Goal: Transaction & Acquisition: Register for event/course

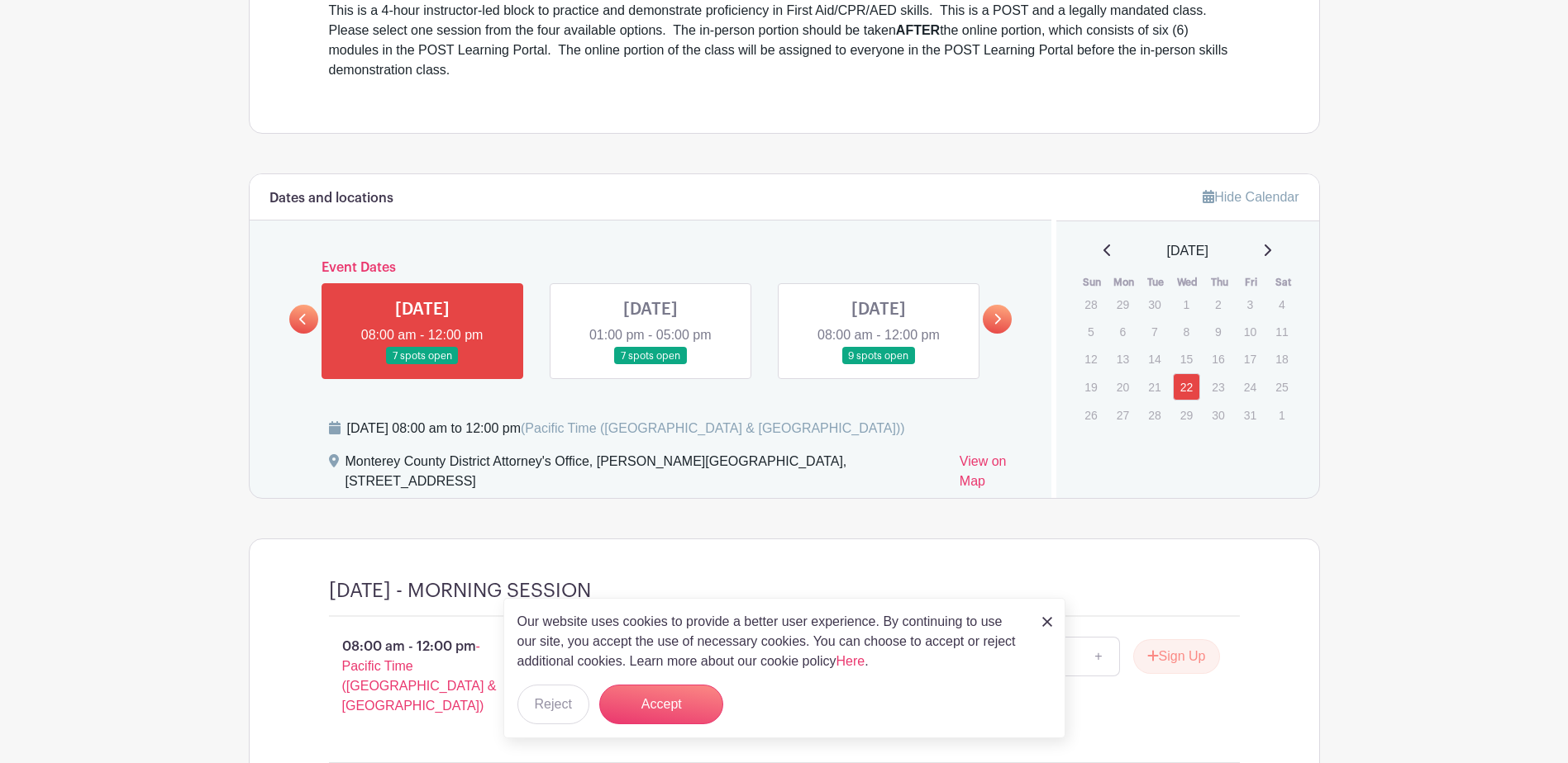
scroll to position [605, 0]
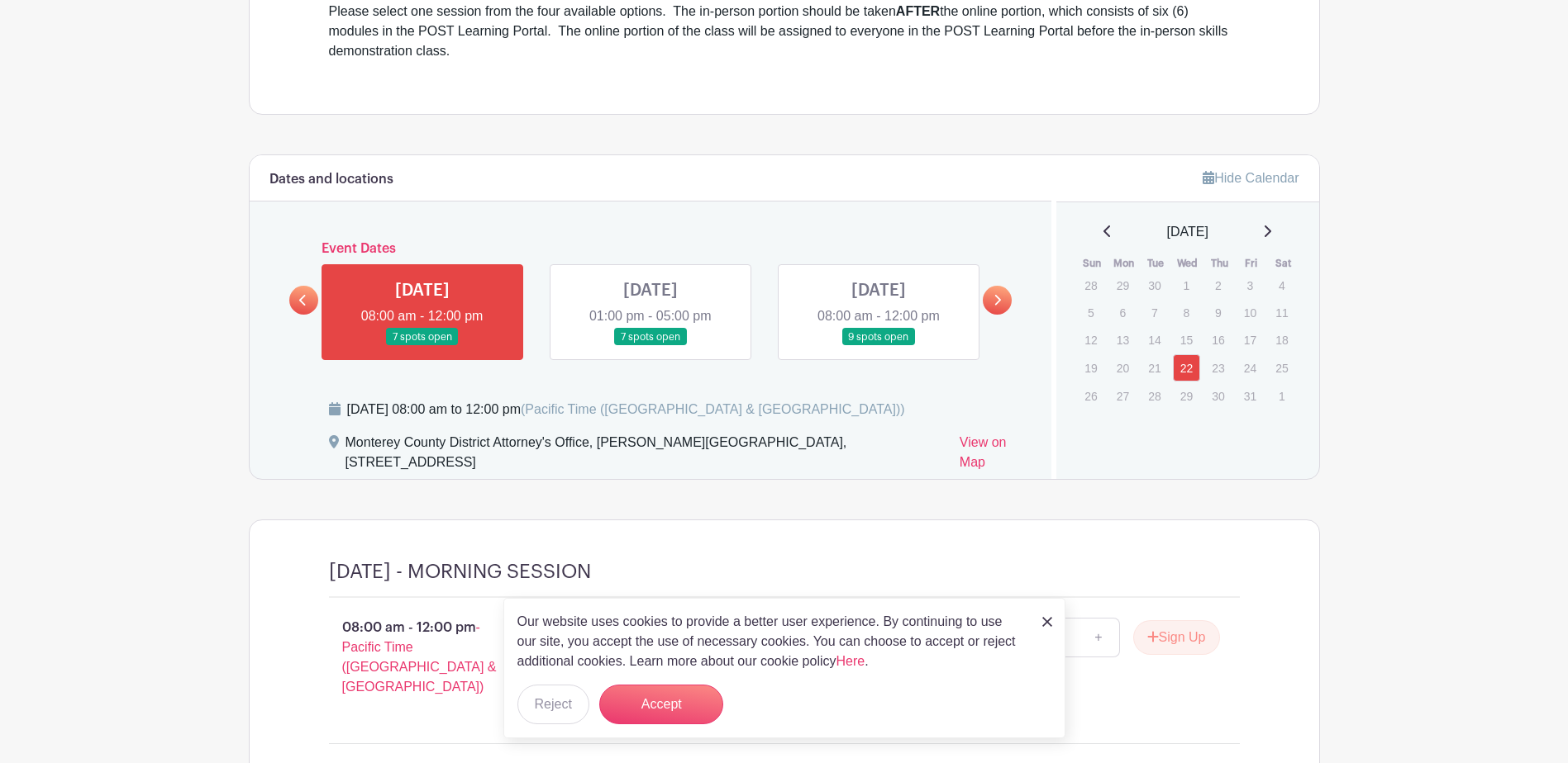
click at [651, 346] on link at bounding box center [651, 346] width 0 height 0
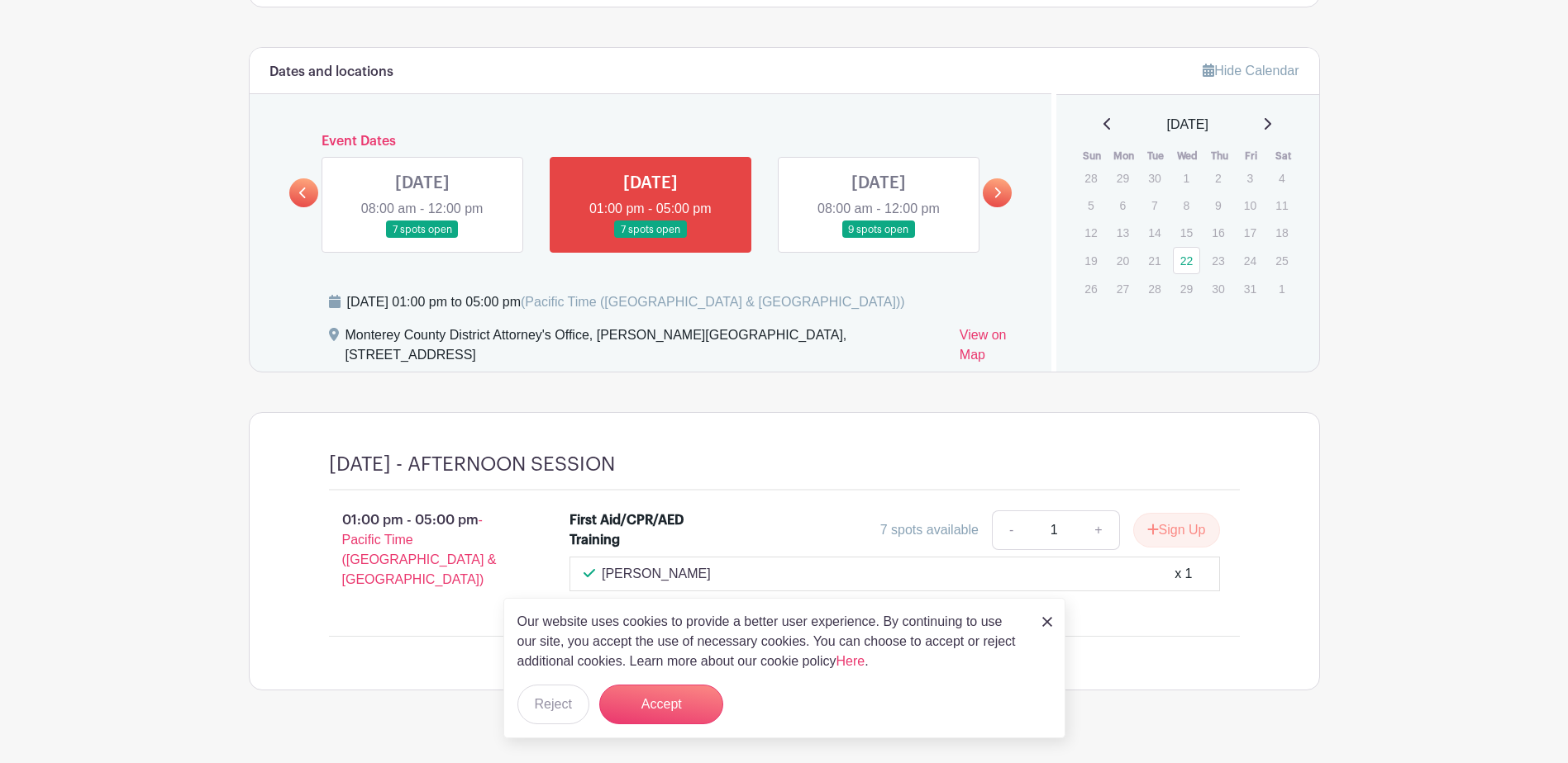
scroll to position [732, 0]
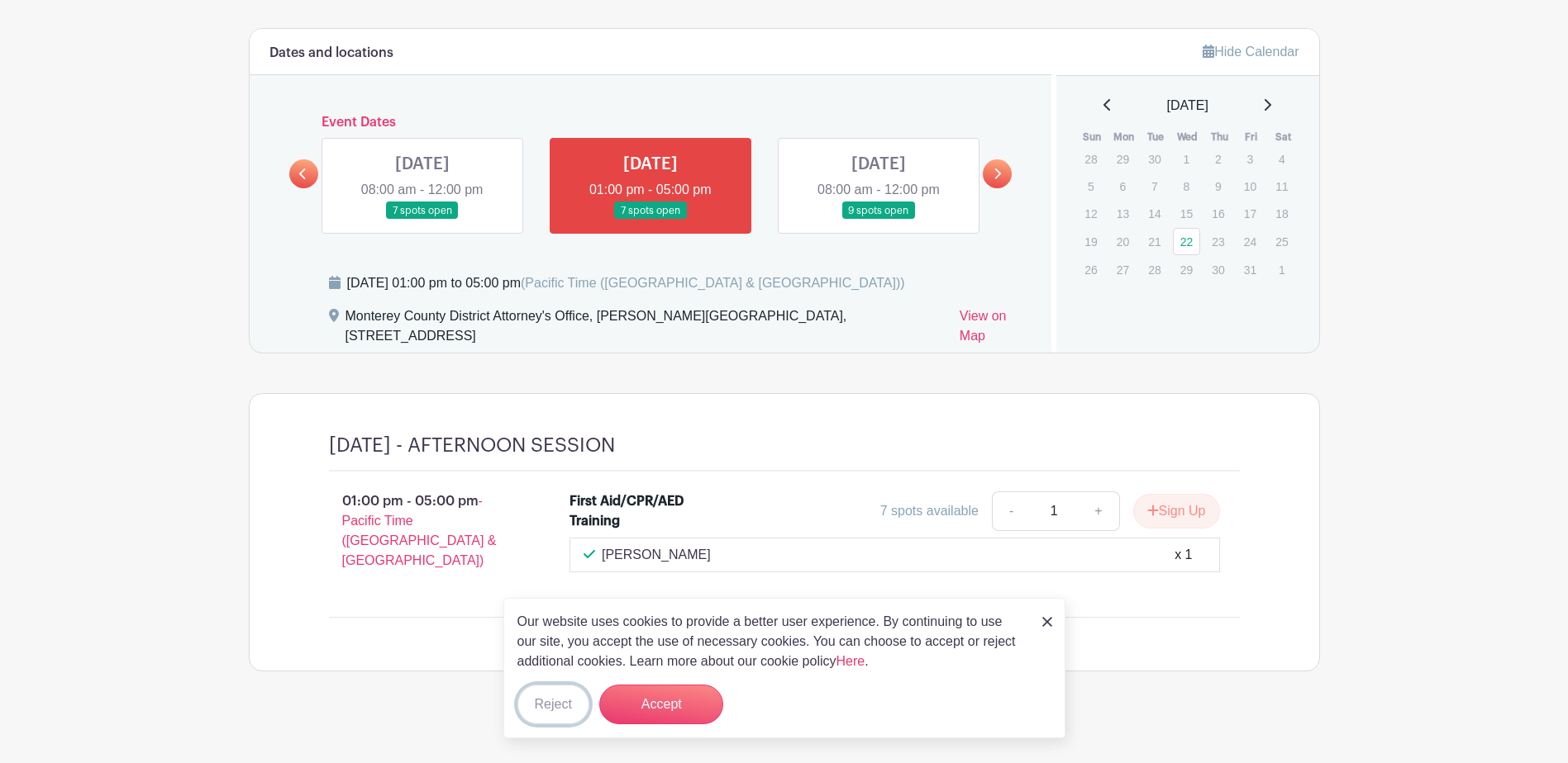
click at [544, 700] on button "Reject" at bounding box center [553, 704] width 72 height 40
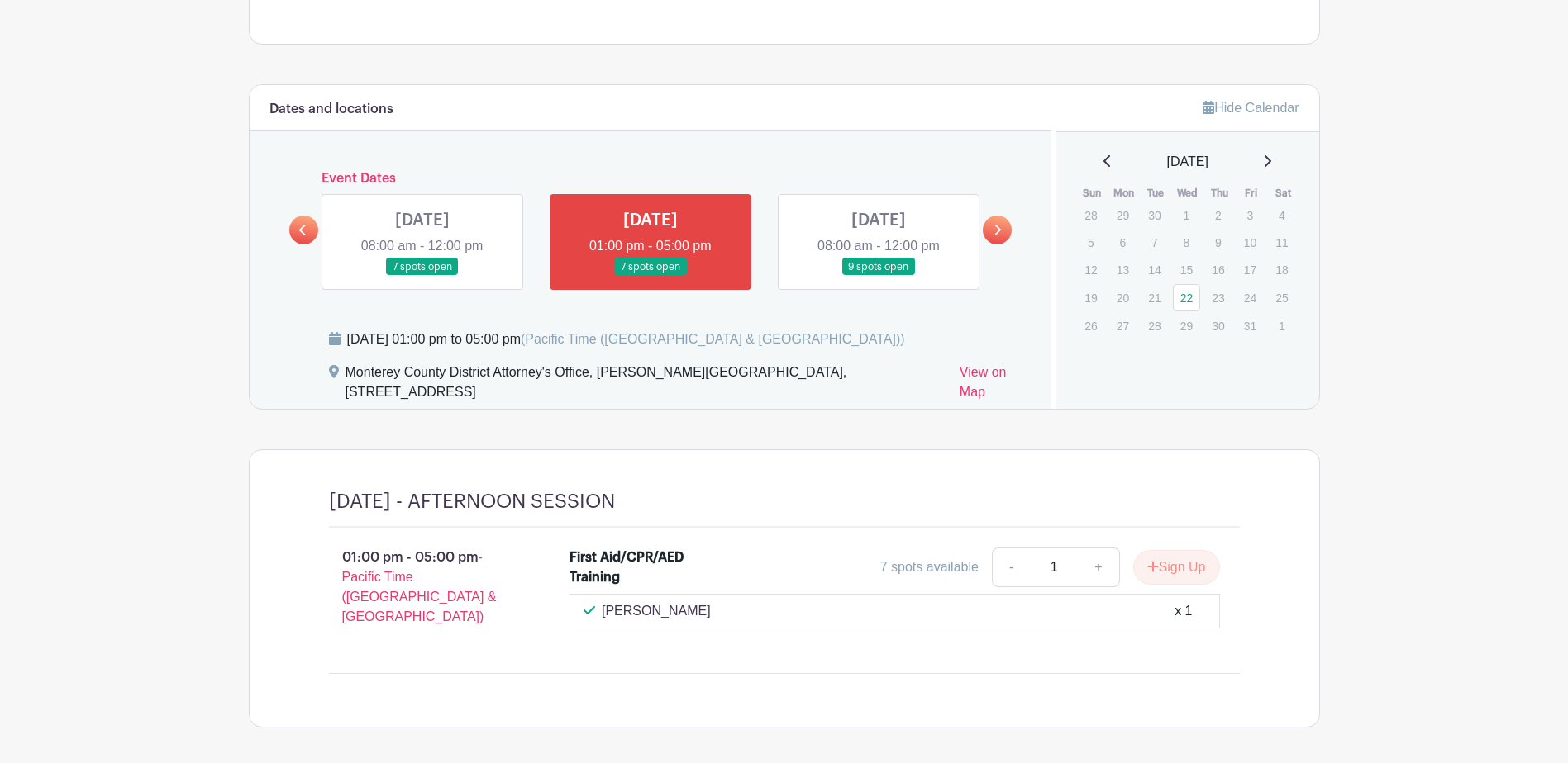
scroll to position [677, 0]
click at [651, 275] on link at bounding box center [651, 275] width 0 height 0
click at [1094, 564] on link "+" at bounding box center [1098, 566] width 42 height 40
click at [999, 567] on link "-" at bounding box center [1011, 566] width 38 height 40
type input "1"
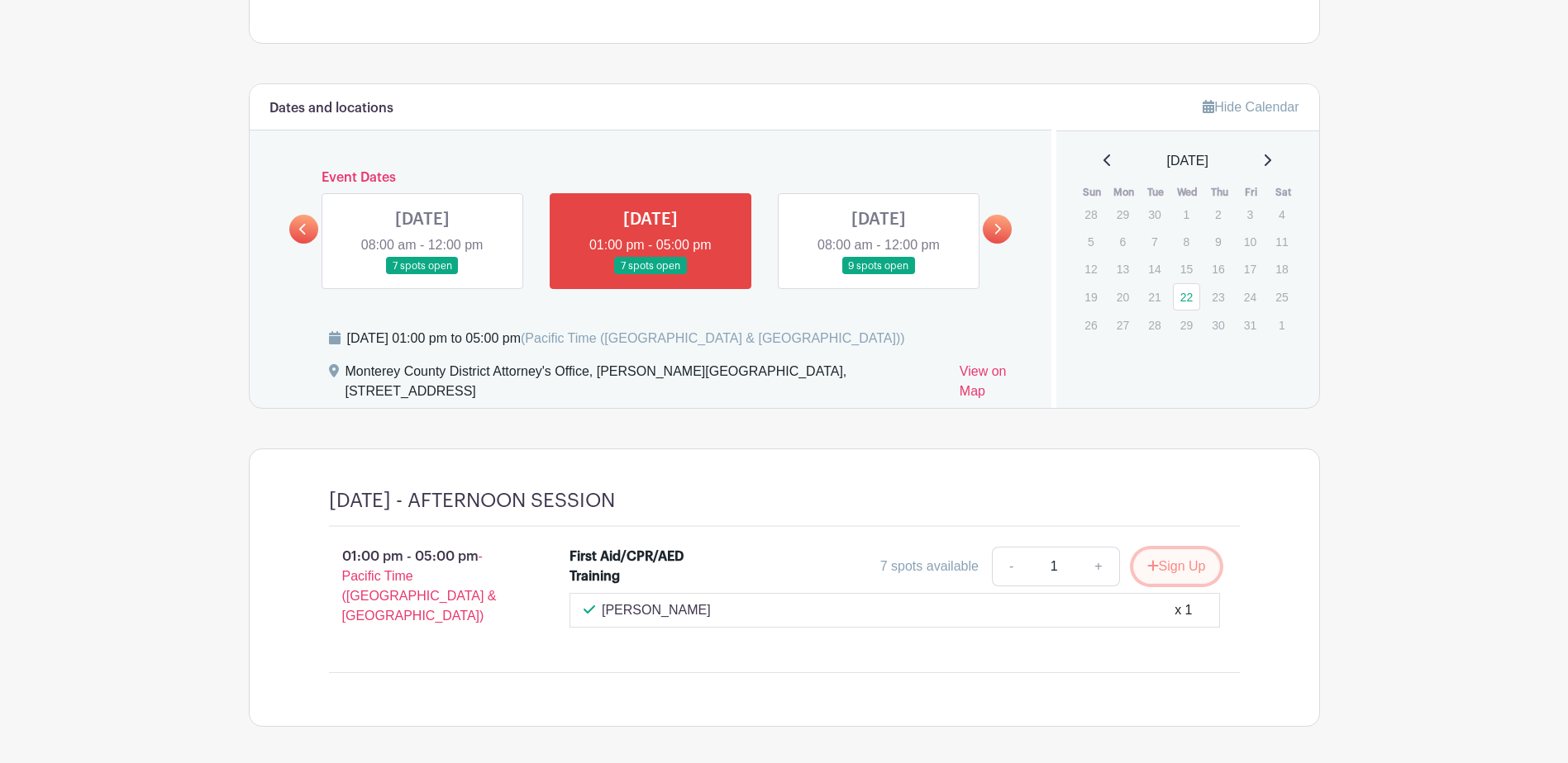
click at [1159, 570] on button "Sign Up" at bounding box center [1176, 566] width 87 height 35
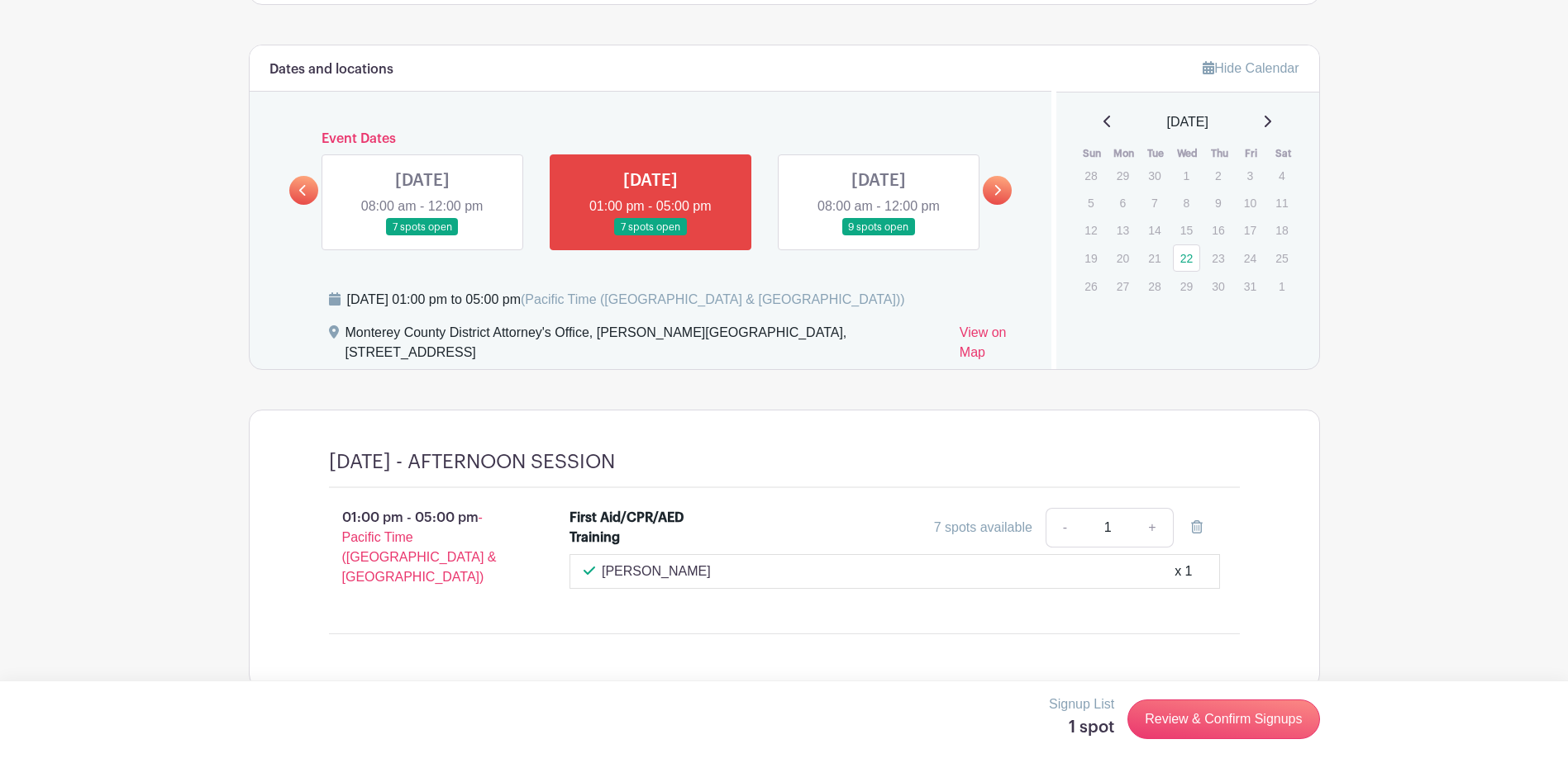
scroll to position [732, 0]
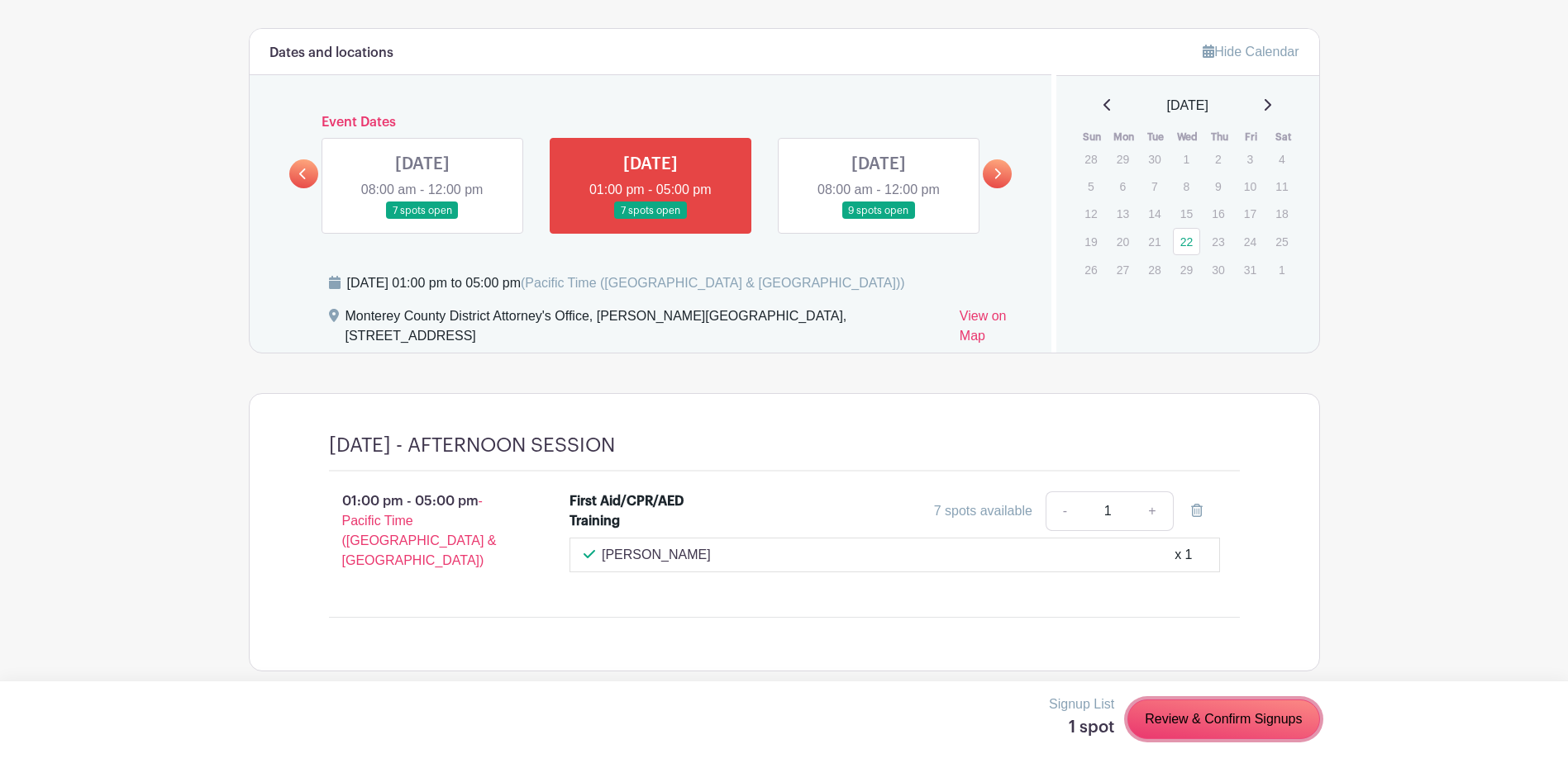
click at [1152, 720] on link "Review & Confirm Signups" at bounding box center [1223, 720] width 192 height 40
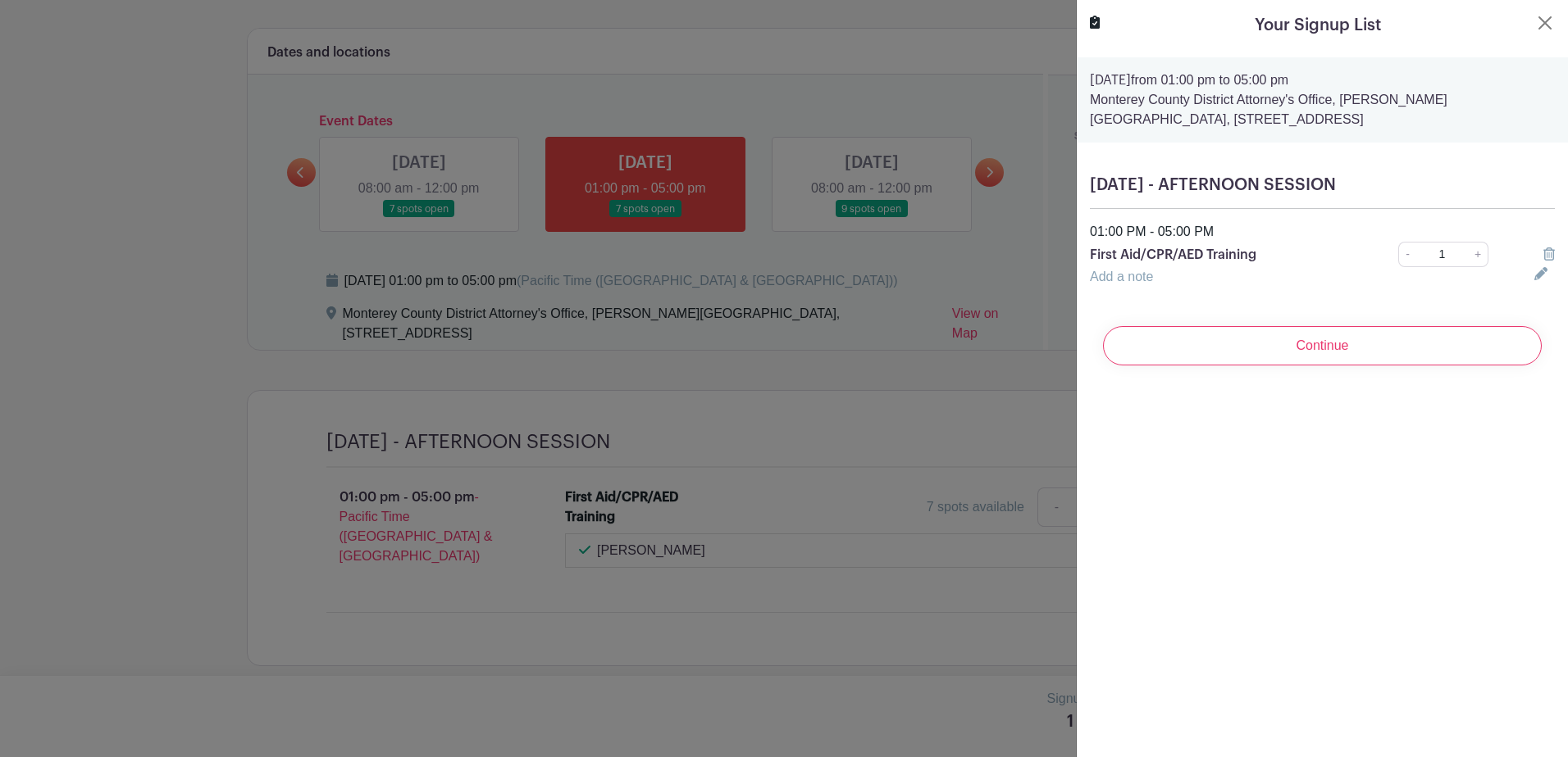
click at [1244, 349] on input "Continue" at bounding box center [1321, 346] width 438 height 39
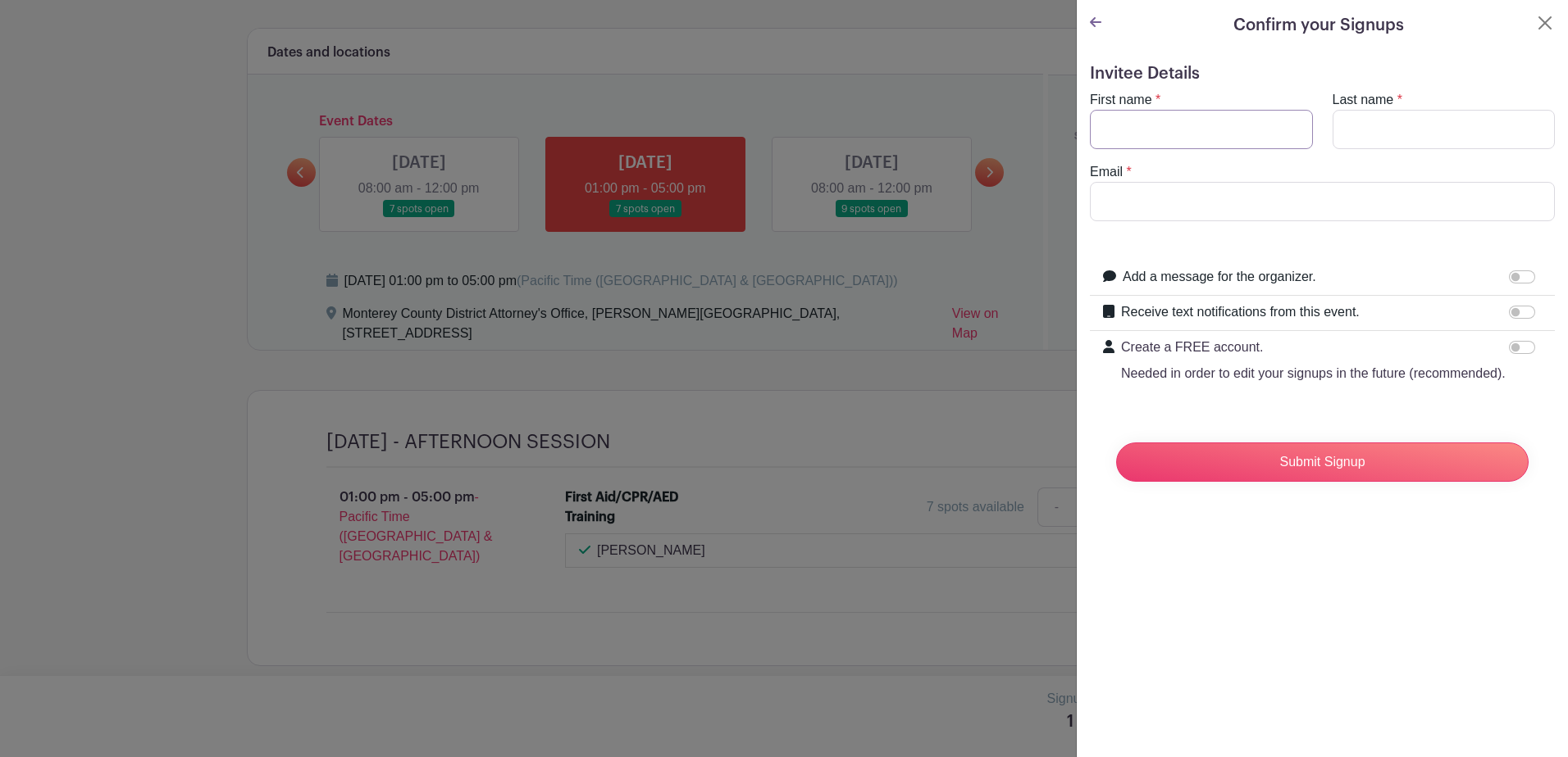
click at [1121, 127] on input "First name" at bounding box center [1201, 129] width 223 height 39
type input "[PERSON_NAME]"
type input "[EMAIL_ADDRESS][DOMAIN_NAME]"
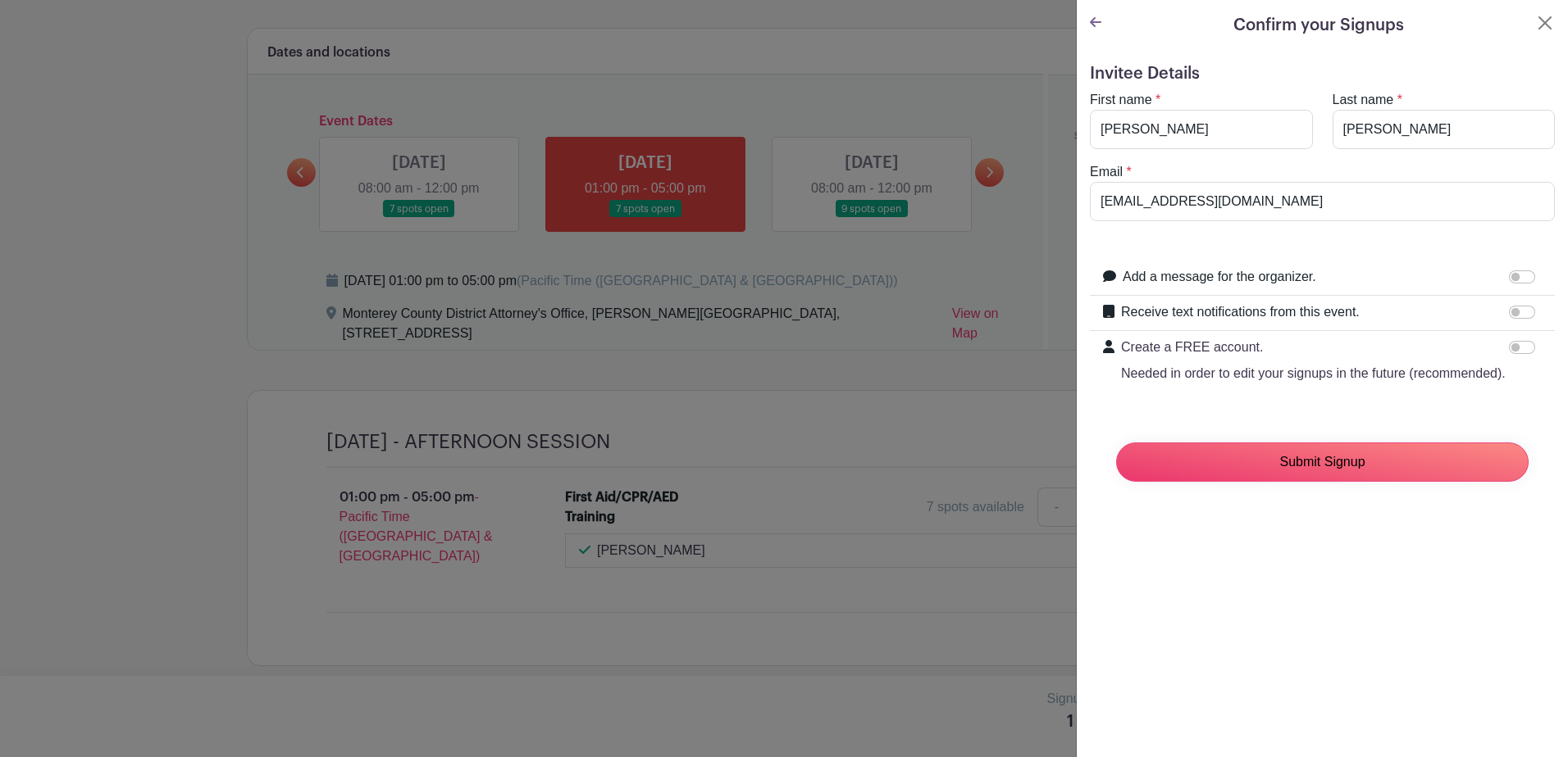
click at [1277, 481] on input "Submit Signup" at bounding box center [1322, 462] width 413 height 39
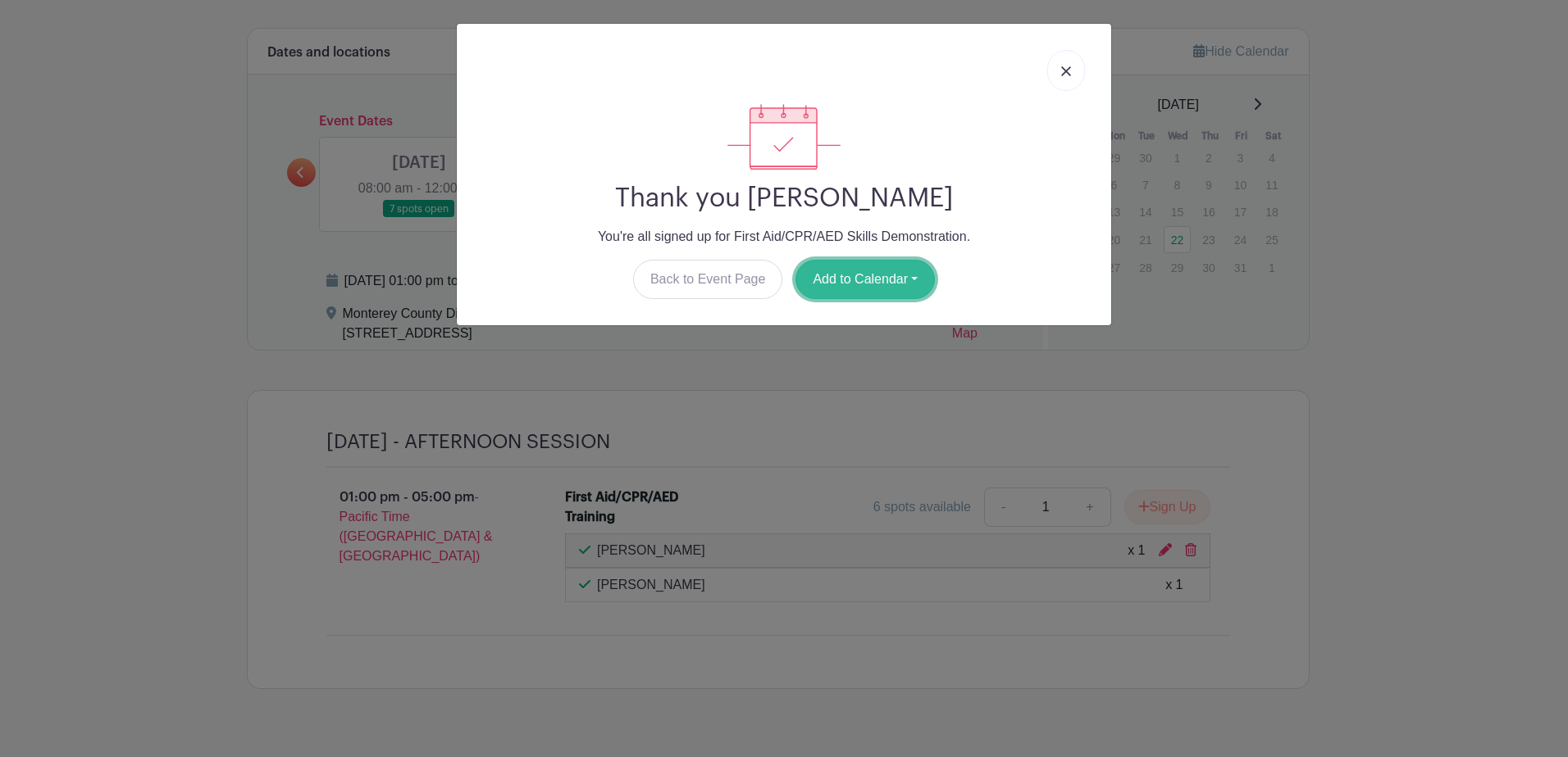
click at [881, 272] on button "Add to Calendar" at bounding box center [865, 280] width 140 height 39
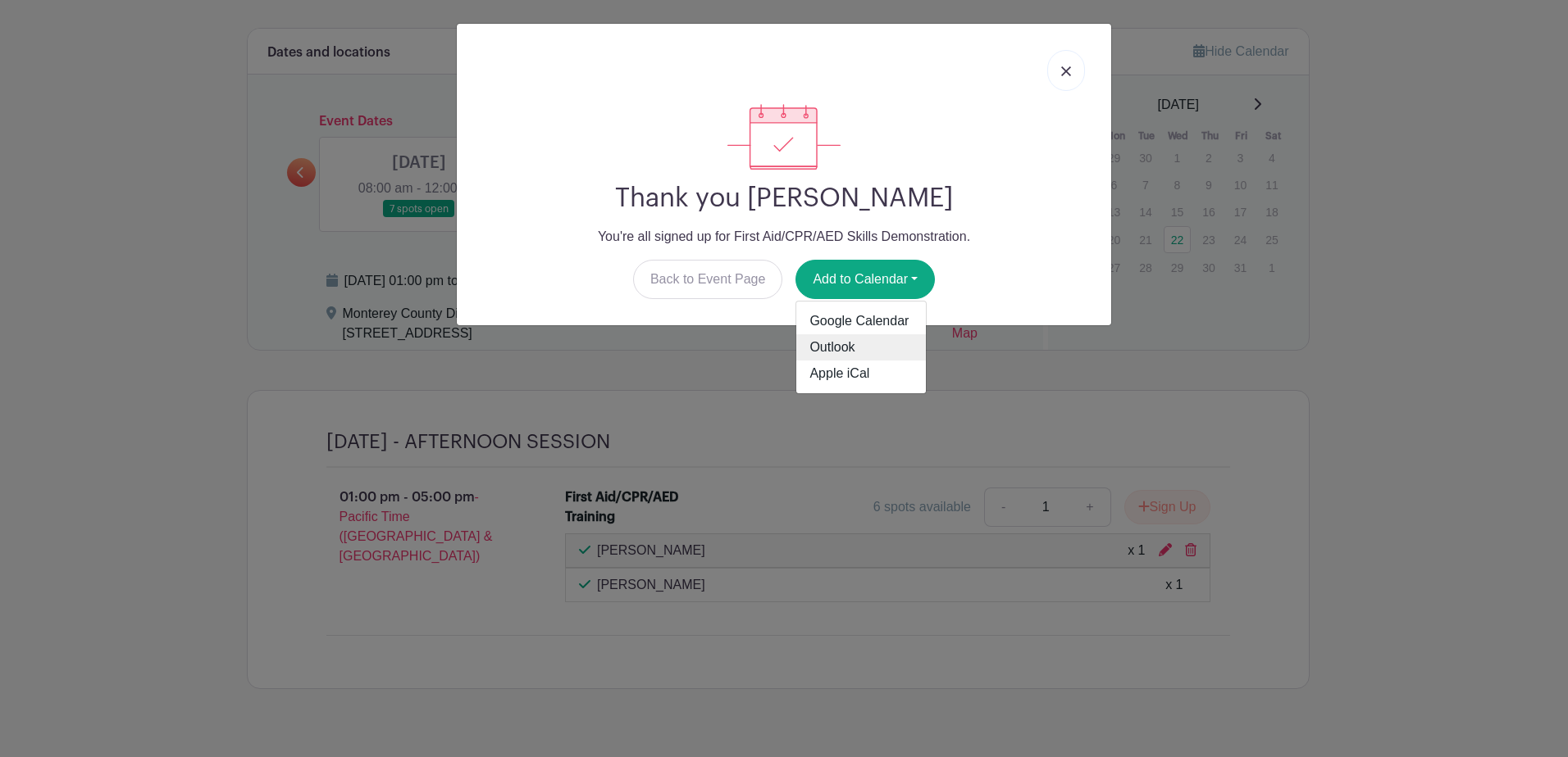
click at [852, 352] on link "Outlook" at bounding box center [860, 348] width 129 height 26
click at [1499, 83] on div "Thank you [PERSON_NAME] You're all signed up for First Aid/CPR/AED Skills Demon…" at bounding box center [784, 378] width 1568 height 757
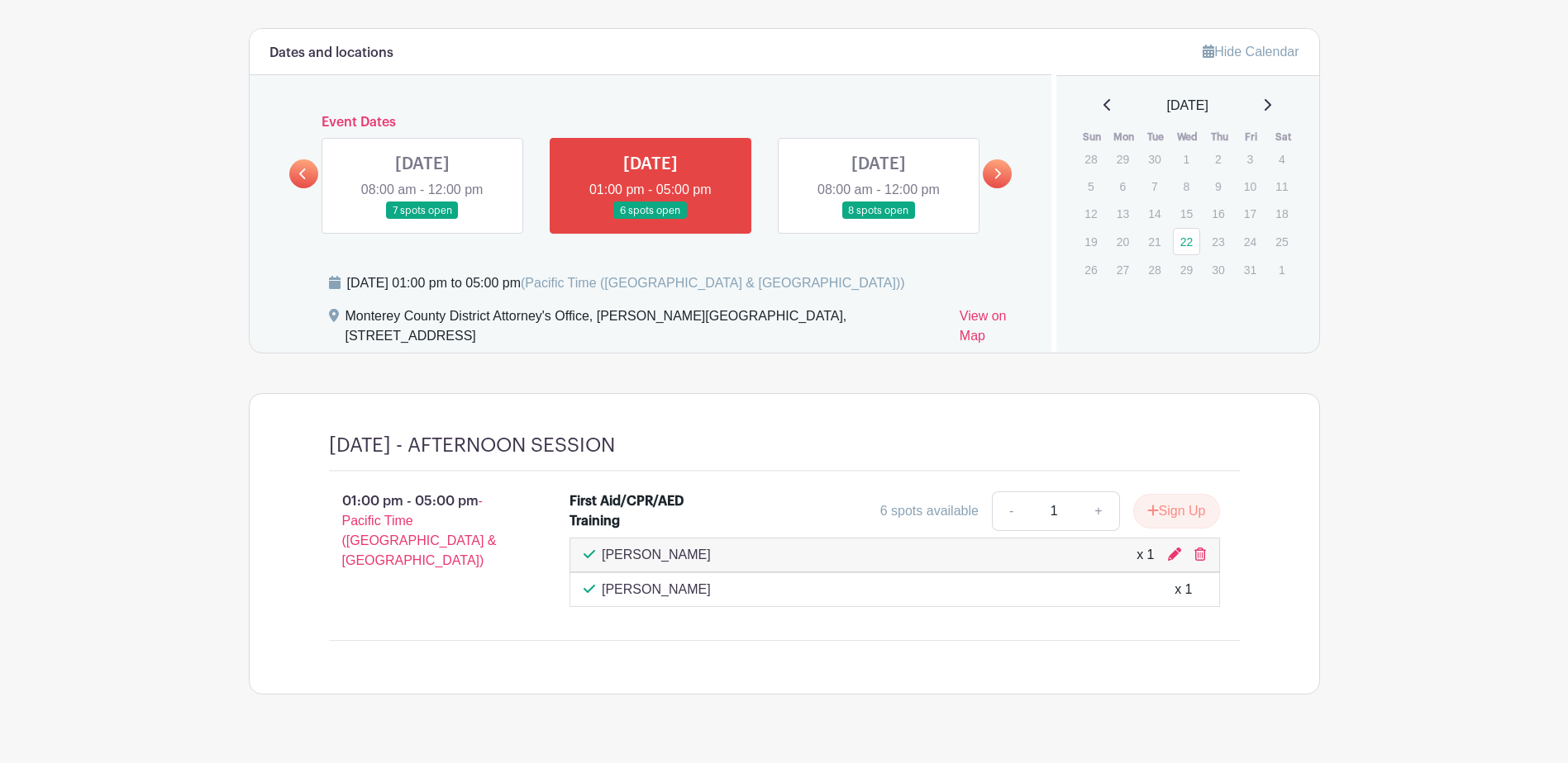
click at [423, 219] on link at bounding box center [423, 219] width 0 height 0
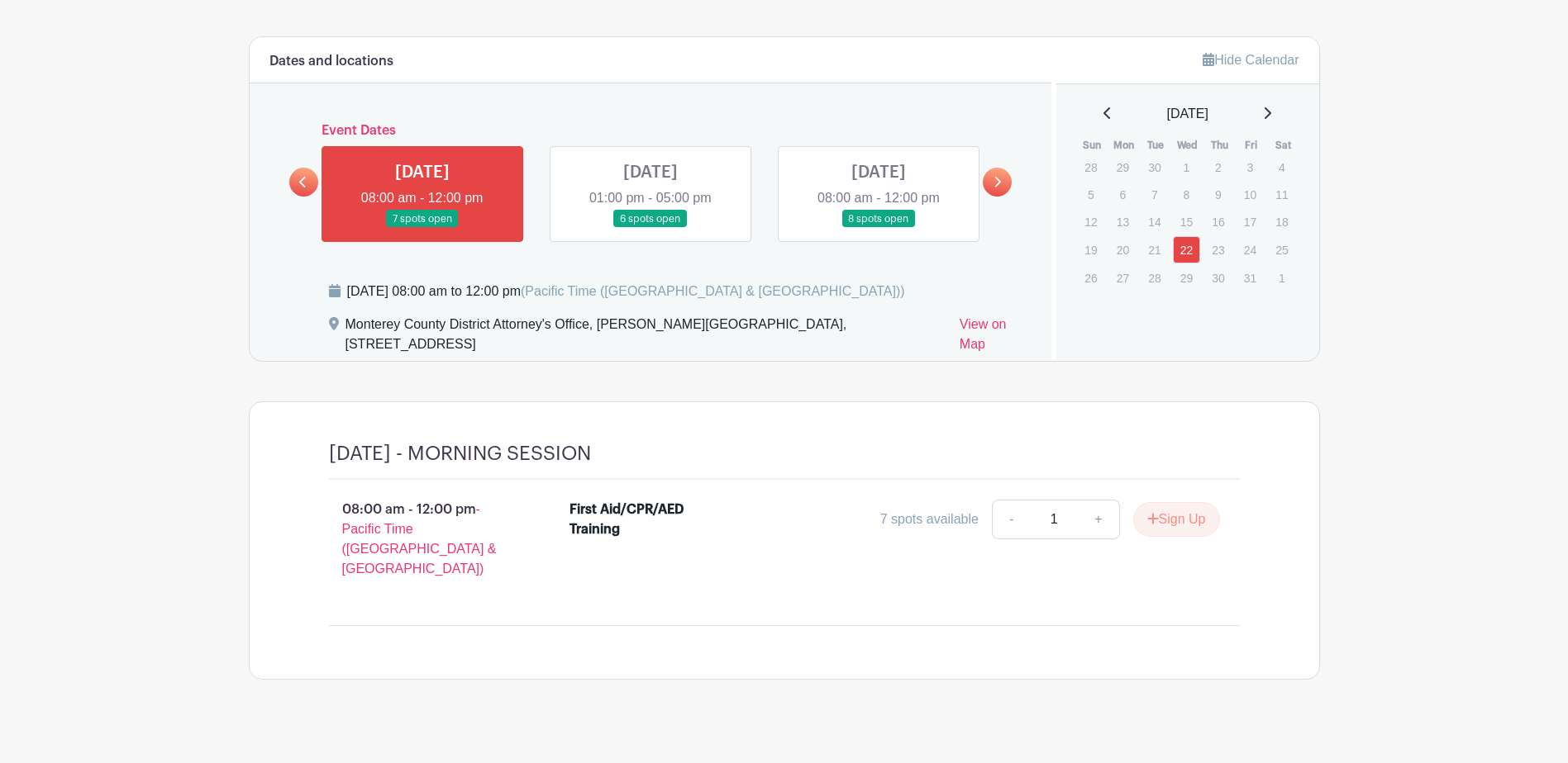
click at [879, 228] on link at bounding box center [879, 228] width 0 height 0
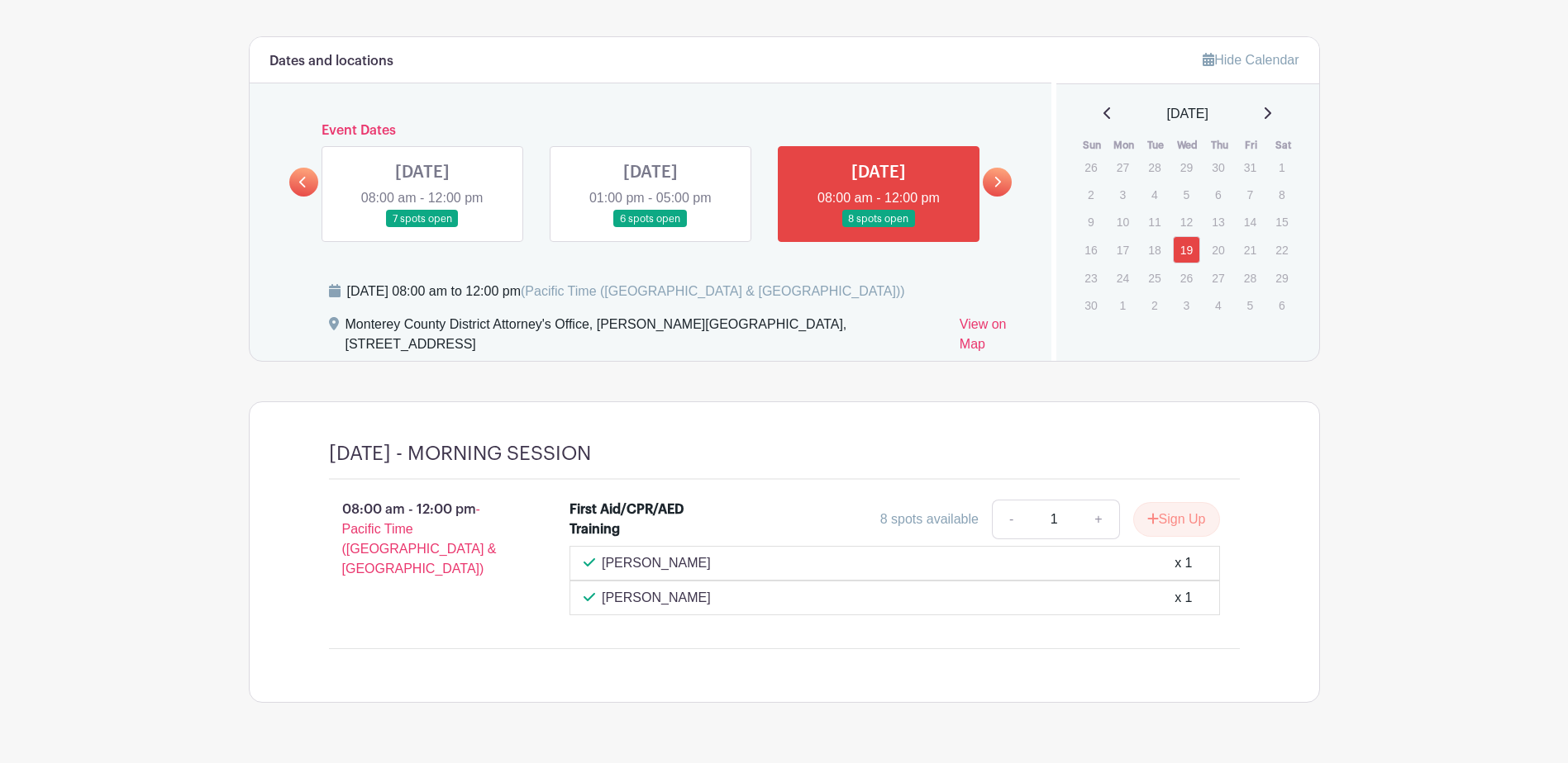
click at [992, 178] on link at bounding box center [997, 182] width 29 height 29
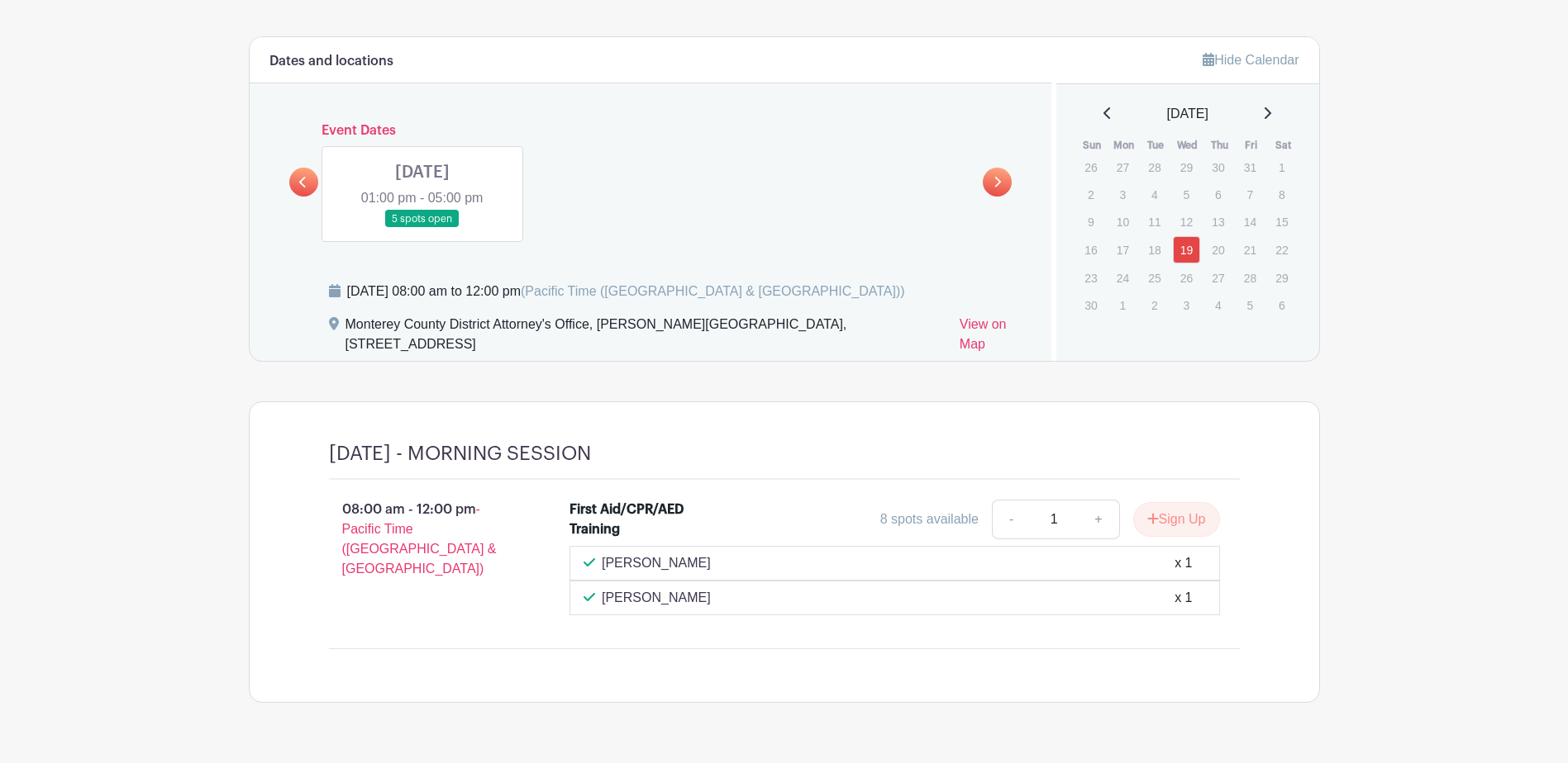
click at [423, 228] on link at bounding box center [423, 228] width 0 height 0
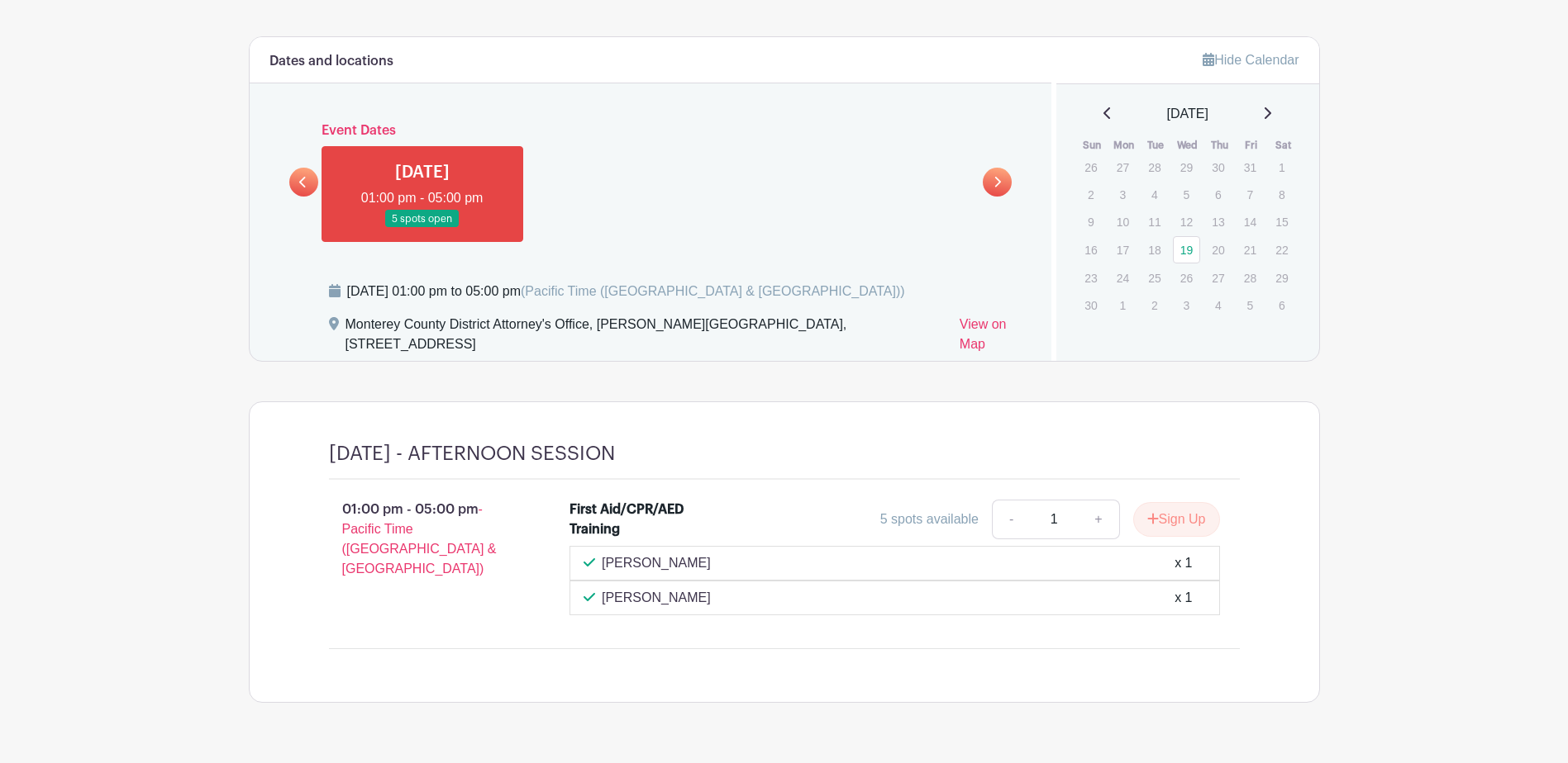
click at [293, 184] on link at bounding box center [304, 182] width 29 height 29
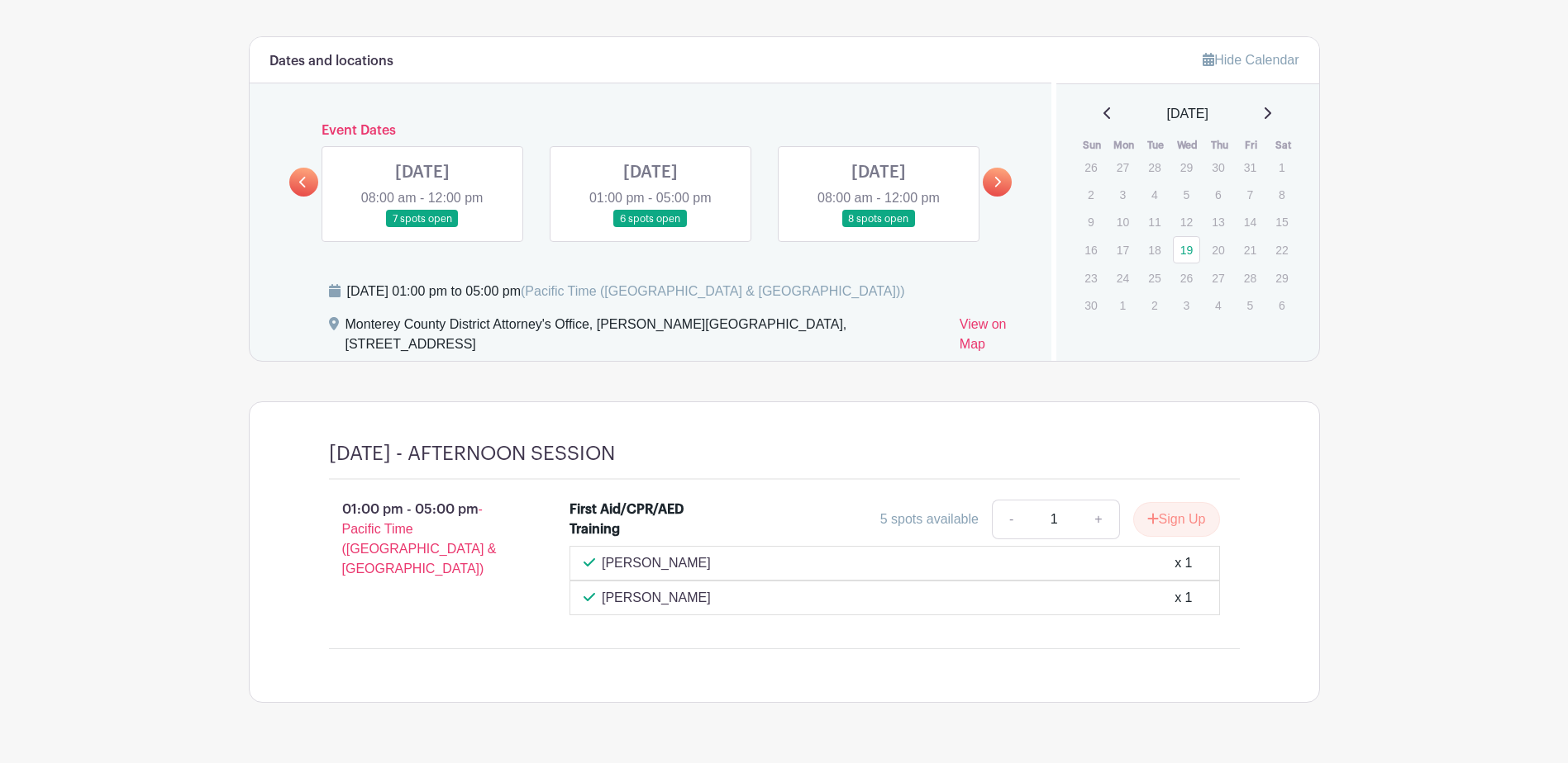
click at [651, 228] on link at bounding box center [651, 228] width 0 height 0
